Goal: Task Accomplishment & Management: Manage account settings

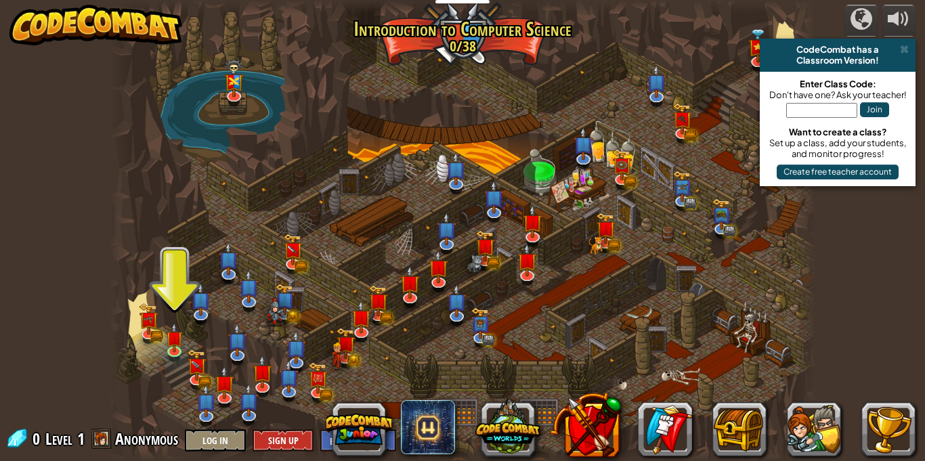
click at [817, 284] on div "powered by CodeCombat has a Classroom Version! Enter Class Code: Don't have one…" at bounding box center [462, 230] width 925 height 461
click at [213, 450] on button "Log In" at bounding box center [215, 440] width 61 height 22
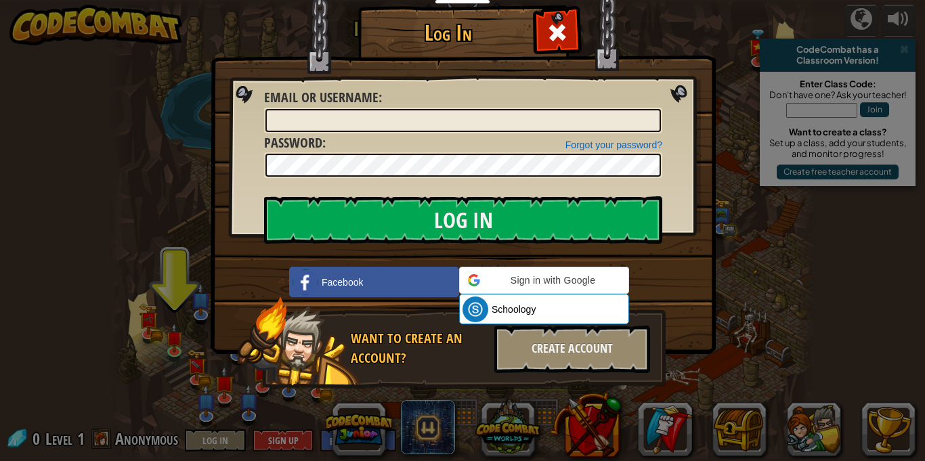
click at [886, 278] on div "Log In Unknown Error Email or Username : Forgot your password? Password : Log I…" at bounding box center [462, 230] width 925 height 461
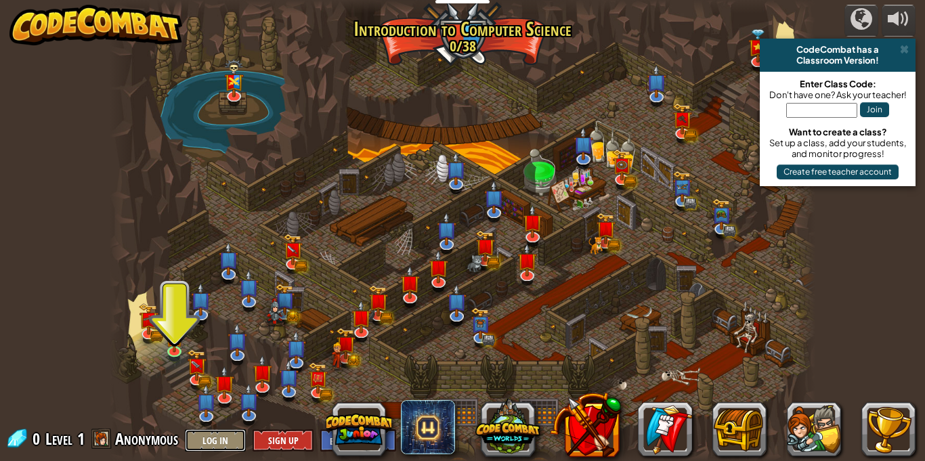
click at [214, 437] on button "Log In" at bounding box center [215, 440] width 61 height 22
